Goal: Find specific page/section: Find specific page/section

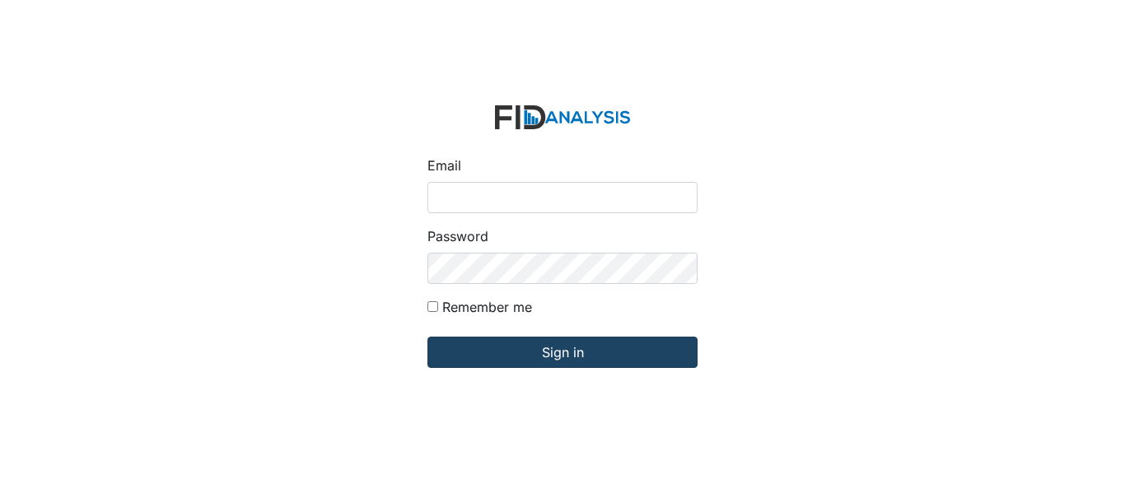
type input "[EMAIL_ADDRESS][PERSON_NAME][DOMAIN_NAME]"
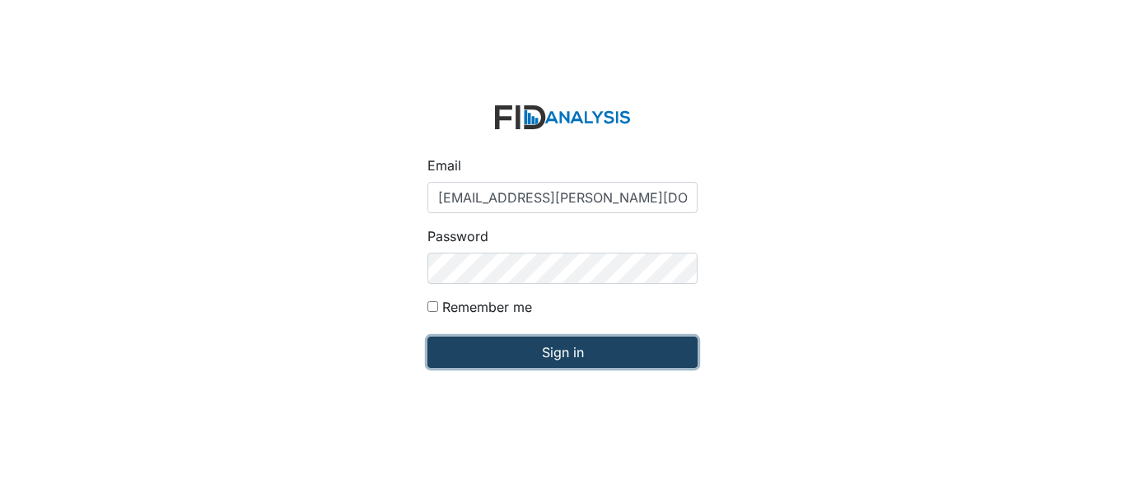
click at [588, 362] on input "Sign in" at bounding box center [562, 352] width 270 height 31
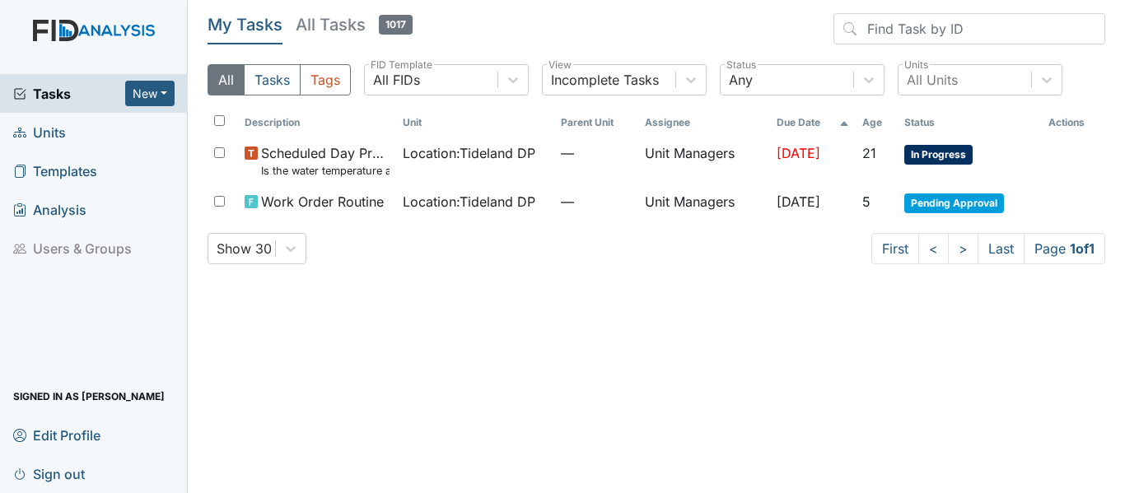
click at [77, 126] on link "Units" at bounding box center [94, 132] width 188 height 39
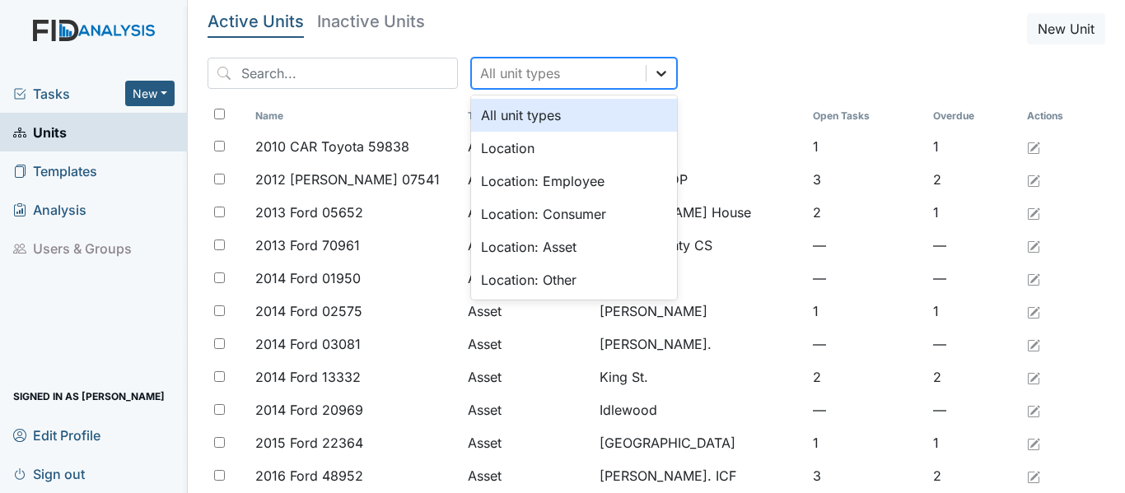
click at [656, 74] on icon at bounding box center [661, 74] width 10 height 6
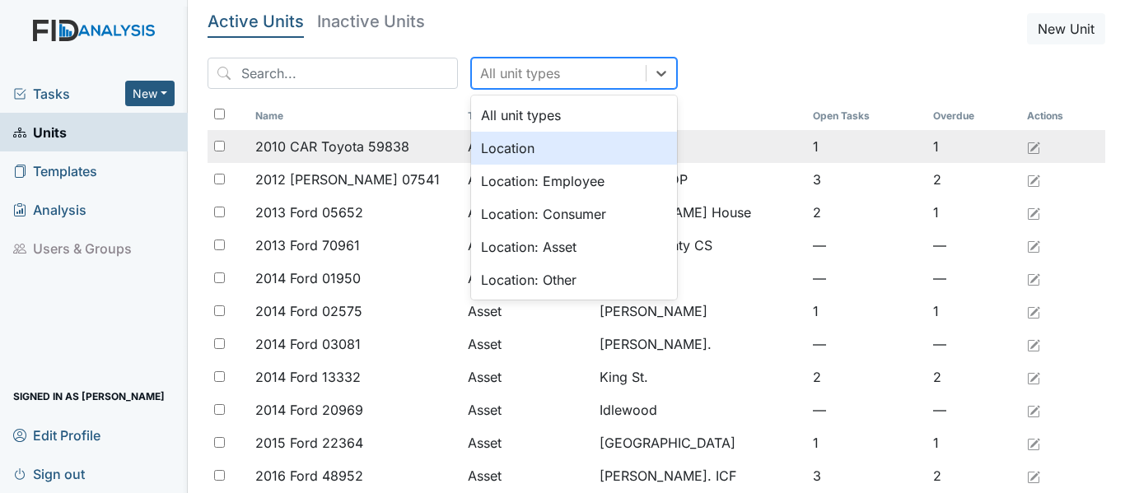
click at [562, 145] on div "Location" at bounding box center [574, 148] width 206 height 33
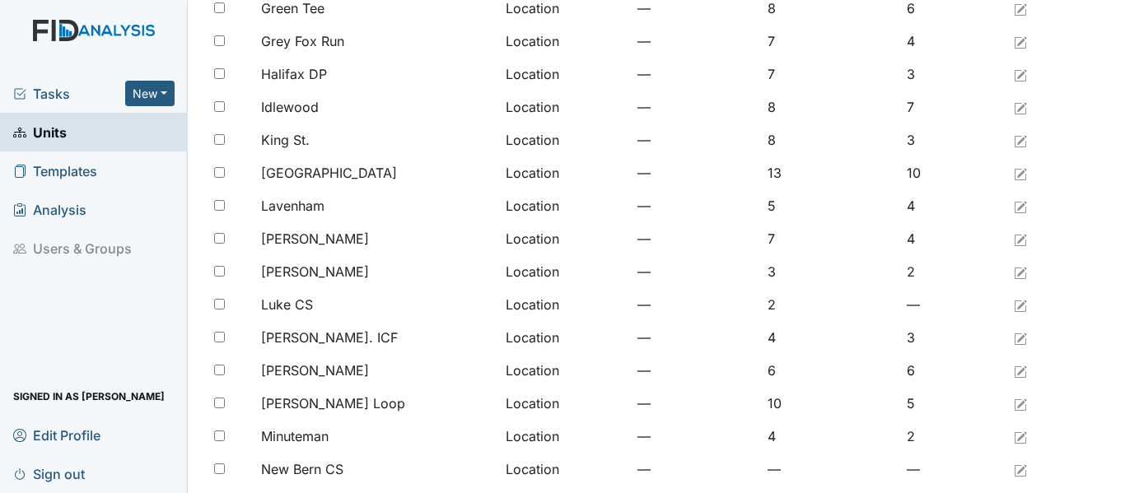
scroll to position [1355, 0]
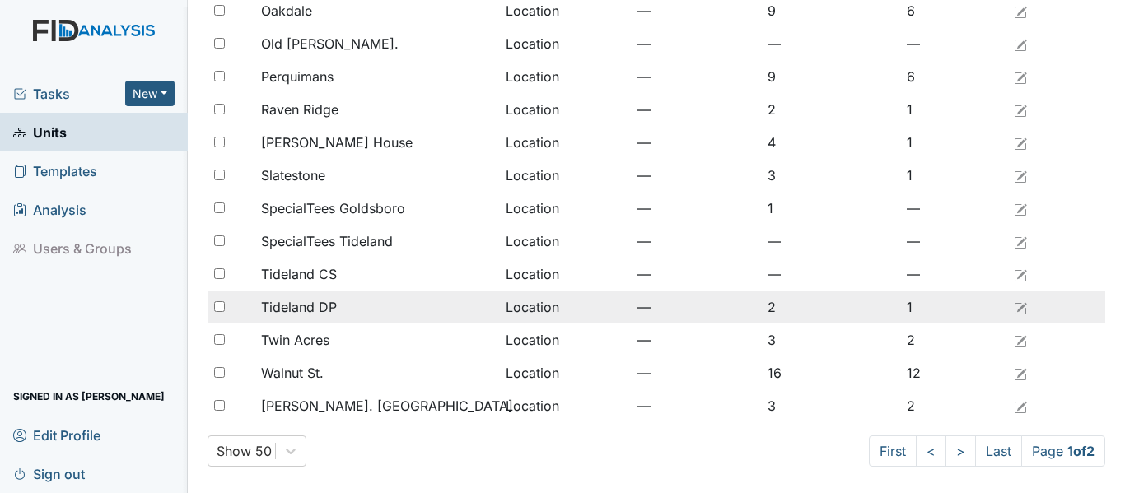
click at [275, 311] on span "Tideland DP" at bounding box center [299, 307] width 76 height 20
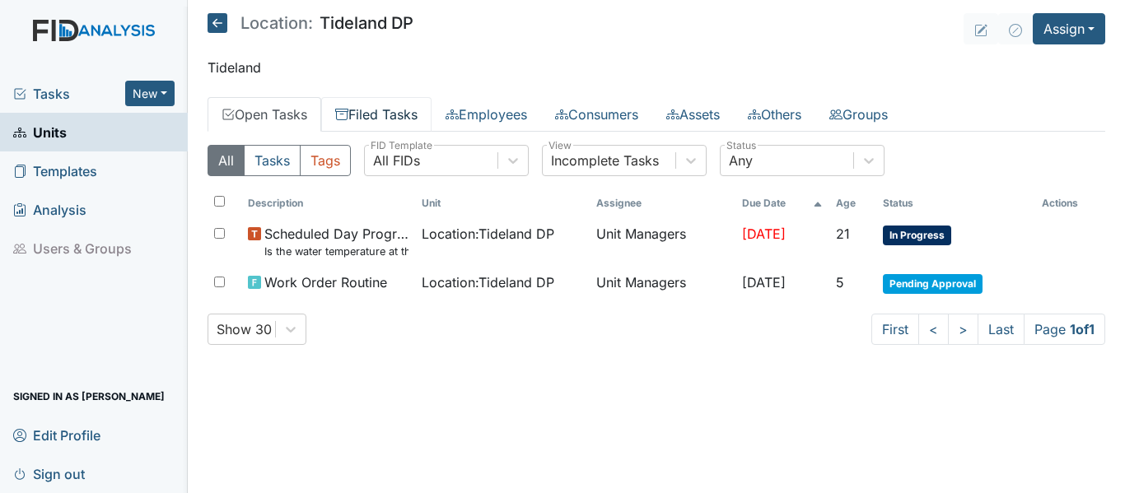
click at [390, 112] on link "Filed Tasks" at bounding box center [376, 114] width 110 height 35
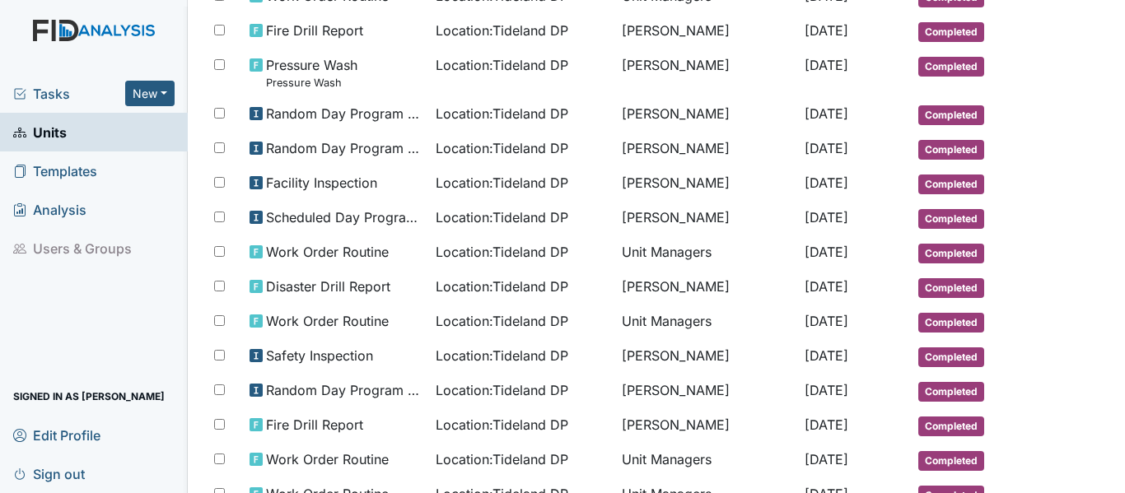
scroll to position [381, 0]
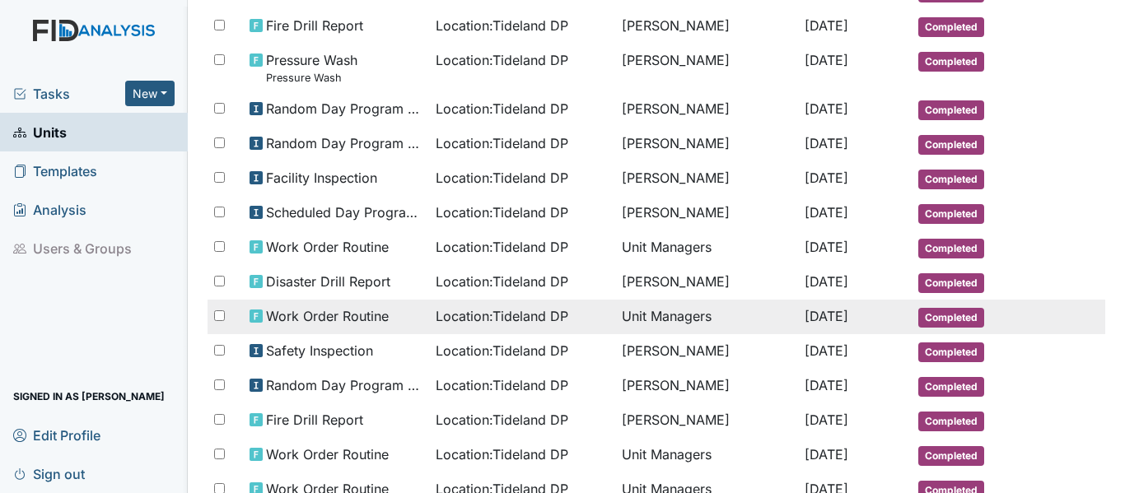
click at [403, 320] on div "Work Order Routine" at bounding box center [336, 316] width 173 height 20
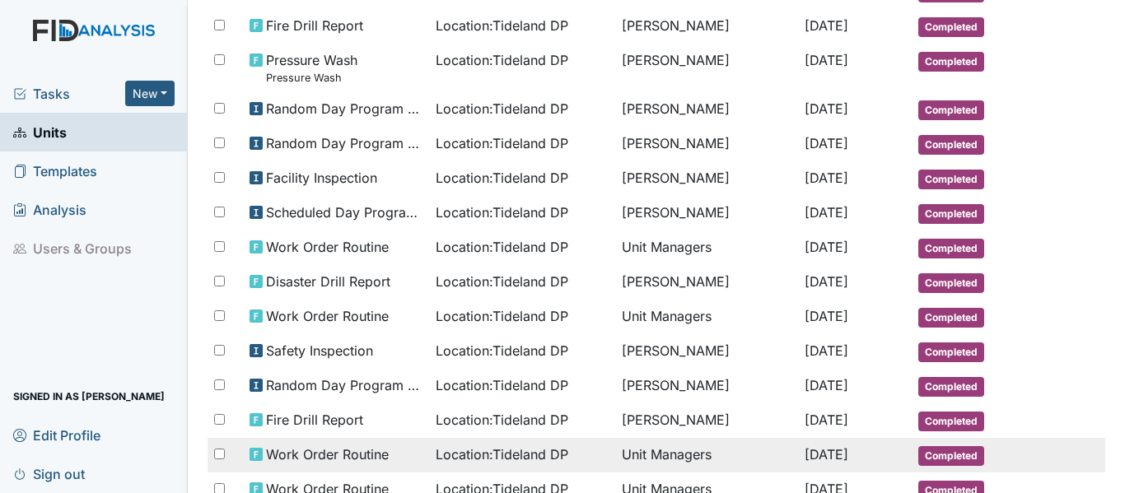
click at [354, 461] on span "Work Order Routine" at bounding box center [327, 455] width 123 height 20
